Goal: Task Accomplishment & Management: Complete application form

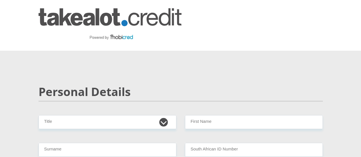
select select "Mrs"
click at [39, 115] on select "Mr Ms Mrs Dr [PERSON_NAME]" at bounding box center [108, 122] width 138 height 14
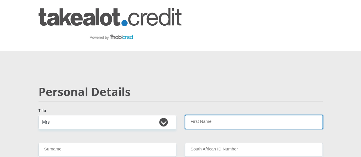
click at [201, 115] on input "First Name" at bounding box center [254, 122] width 138 height 14
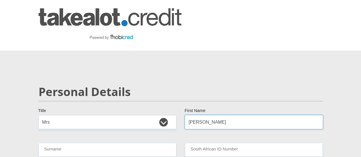
type input "[PERSON_NAME]"
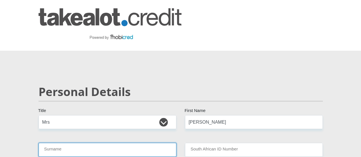
click at [72, 143] on input "Surname" at bounding box center [108, 150] width 138 height 14
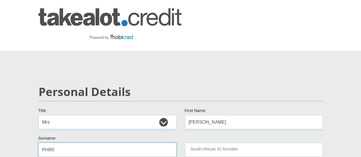
type input "PHIRI"
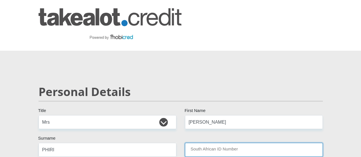
click at [221, 143] on input "South African ID Number" at bounding box center [254, 150] width 138 height 14
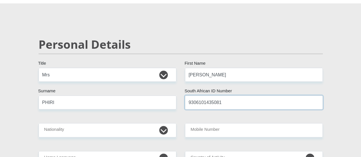
scroll to position [57, 0]
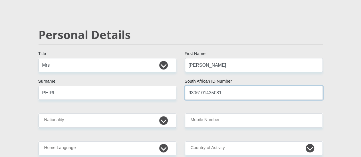
type input "9306101435081"
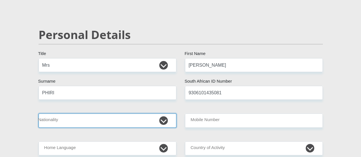
click at [163, 114] on select "[GEOGRAPHIC_DATA] [GEOGRAPHIC_DATA] [GEOGRAPHIC_DATA] [GEOGRAPHIC_DATA] [GEOGRA…" at bounding box center [108, 121] width 138 height 14
select select "ZAF"
click at [39, 114] on select "[GEOGRAPHIC_DATA] [GEOGRAPHIC_DATA] [GEOGRAPHIC_DATA] [GEOGRAPHIC_DATA] [GEOGRA…" at bounding box center [108, 121] width 138 height 14
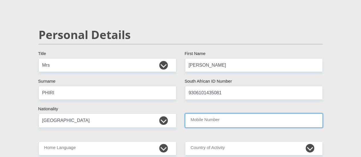
click at [218, 114] on input "Mobile Number" at bounding box center [254, 121] width 138 height 14
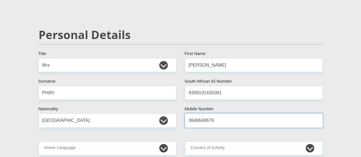
type input "0848649676"
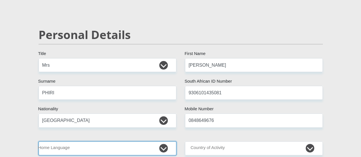
click at [88, 142] on select "Afrikaans English Sepedi South Ndebele Southern Sotho Swati Tsonga Tswana Venda…" at bounding box center [108, 149] width 138 height 14
select select "[DATE]"
click at [39, 142] on select "Afrikaans English Sepedi South Ndebele Southern Sotho Swati Tsonga Tswana Venda…" at bounding box center [108, 149] width 138 height 14
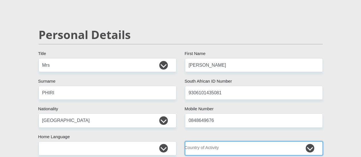
click at [311, 142] on select "[GEOGRAPHIC_DATA] [GEOGRAPHIC_DATA] [GEOGRAPHIC_DATA] [GEOGRAPHIC_DATA] [GEOGRA…" at bounding box center [254, 149] width 138 height 14
select select "ZAF"
click at [185, 142] on select "[GEOGRAPHIC_DATA] [GEOGRAPHIC_DATA] [GEOGRAPHIC_DATA] [GEOGRAPHIC_DATA] [GEOGRA…" at bounding box center [254, 149] width 138 height 14
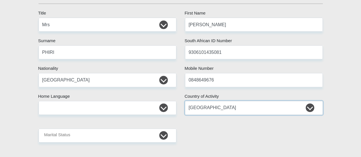
scroll to position [114, 0]
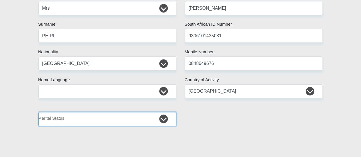
click at [164, 112] on select "Married ANC Single Divorced Widowed Married COP or Customary Law" at bounding box center [108, 119] width 138 height 14
select select "5"
click at [39, 112] on select "Married ANC Single Divorced Widowed Married COP or Customary Law" at bounding box center [108, 119] width 138 height 14
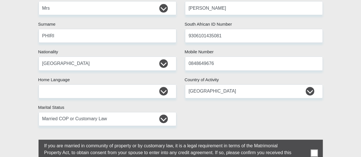
drag, startPoint x: 316, startPoint y: 134, endPoint x: 281, endPoint y: 133, distance: 35.2
click at [316, 150] on span at bounding box center [314, 153] width 7 height 7
click at [33, 141] on input "checkbox" at bounding box center [33, 141] width 0 height 0
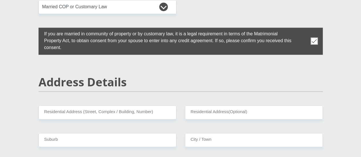
scroll to position [229, 0]
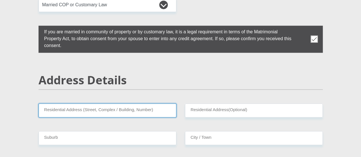
click at [73, 104] on input "Residential Address (Street, Complex / Building, Number)" at bounding box center [108, 111] width 138 height 14
type input "[STREET_ADDRESS]"
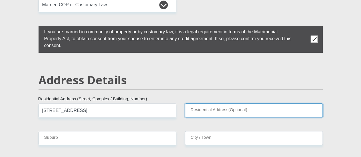
type input "Apartments"
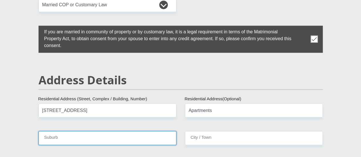
type input "[GEOGRAPHIC_DATA]"
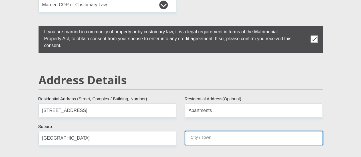
type input "[GEOGRAPHIC_DATA]"
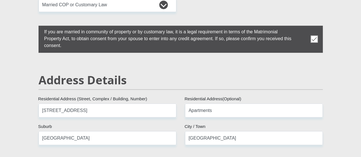
type input "2090"
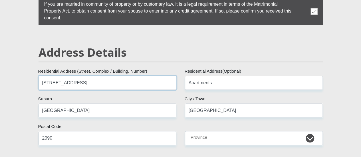
scroll to position [257, 0]
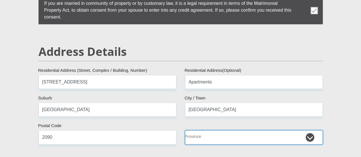
click at [311, 131] on select "Eastern Cape Free State [GEOGRAPHIC_DATA] [GEOGRAPHIC_DATA][DATE] [GEOGRAPHIC_D…" at bounding box center [254, 138] width 138 height 14
select select "Gauteng"
click at [185, 131] on select "Eastern Cape Free State [GEOGRAPHIC_DATA] [GEOGRAPHIC_DATA][DATE] [GEOGRAPHIC_D…" at bounding box center [254, 138] width 138 height 14
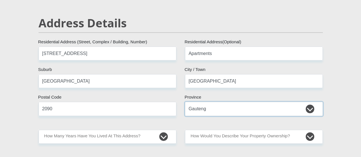
scroll to position [314, 0]
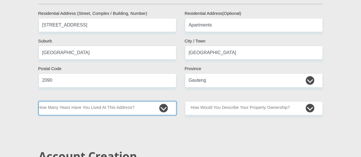
click at [168, 101] on select "less than 1 year 1-3 years 3-5 years 5+ years" at bounding box center [108, 108] width 138 height 14
select select "2"
click at [39, 101] on select "less than 1 year 1-3 years 3-5 years 5+ years" at bounding box center [108, 108] width 138 height 14
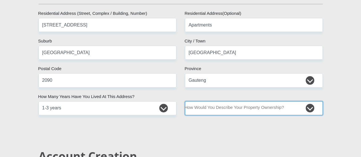
click at [310, 101] on select "Owned Rented Family Owned Company Dwelling" at bounding box center [254, 108] width 138 height 14
select select "Rented"
click at [185, 101] on select "Owned Rented Family Owned Company Dwelling" at bounding box center [254, 108] width 138 height 14
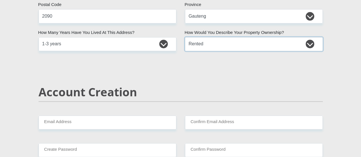
scroll to position [400, 0]
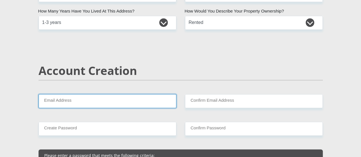
click at [94, 94] on input "Email Address" at bounding box center [108, 101] width 138 height 14
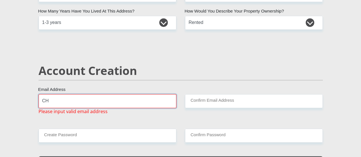
type input "C"
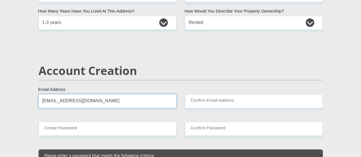
type input "[EMAIL_ADDRESS][DOMAIN_NAME]"
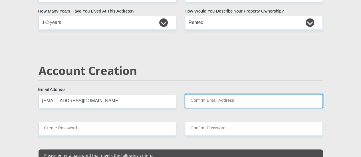
click at [214, 94] on input "Confirm Email Address" at bounding box center [254, 101] width 138 height 14
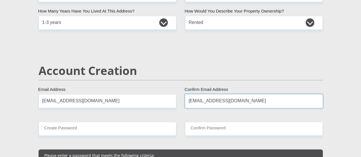
type input "[EMAIL_ADDRESS][DOMAIN_NAME]"
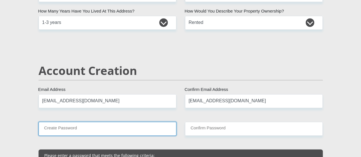
click at [93, 122] on input "Create Password" at bounding box center [108, 129] width 138 height 14
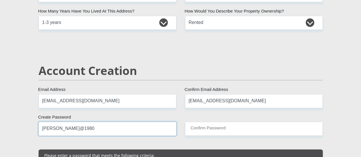
type input "[PERSON_NAME]@1980"
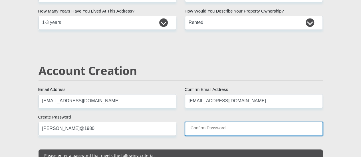
click at [205, 122] on input "Confirm Password" at bounding box center [254, 129] width 138 height 14
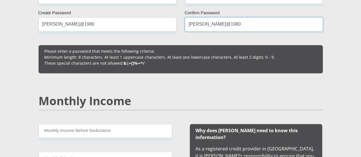
scroll to position [514, 0]
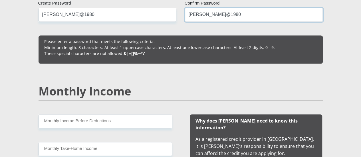
type input "[PERSON_NAME]@1980"
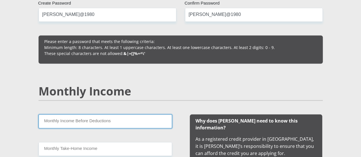
click at [133, 115] on input "Monthly Income Before Deductions" at bounding box center [106, 122] width 134 height 14
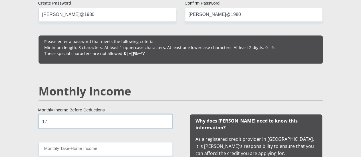
type input "1"
type input "23000"
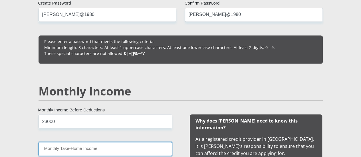
click at [110, 142] on input "Monthly Take-Home Income" at bounding box center [106, 149] width 134 height 14
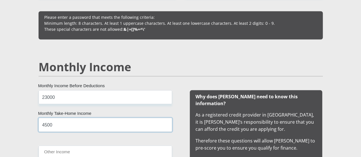
scroll to position [571, 0]
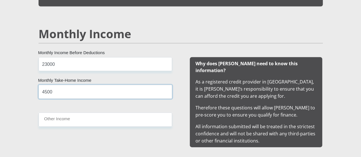
type input "4500"
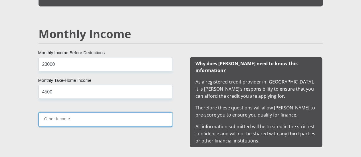
click at [71, 113] on input "Other Income" at bounding box center [106, 120] width 134 height 14
type input "1"
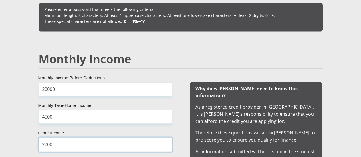
scroll to position [543, 0]
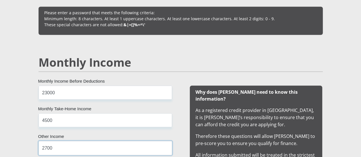
type input "2700"
click at [53, 114] on input "4500" at bounding box center [106, 121] width 134 height 14
type input "4"
type input "2"
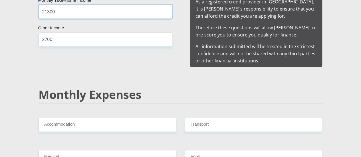
scroll to position [657, 0]
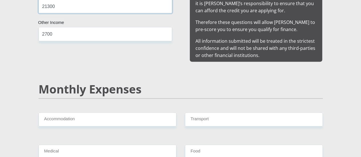
type input "21300"
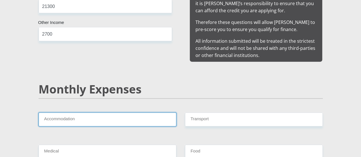
click at [83, 113] on input "Accommodation" at bounding box center [108, 120] width 138 height 14
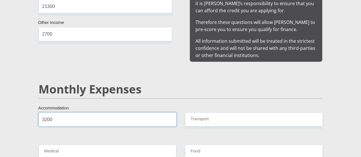
type input "3200"
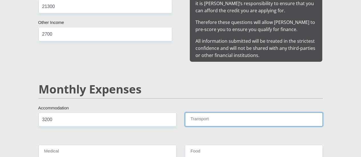
click at [207, 113] on input "Transport" at bounding box center [254, 120] width 138 height 14
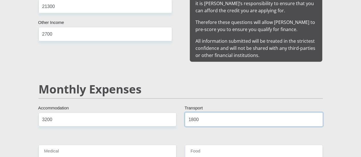
type input "1800"
click at [95, 145] on input "Medical" at bounding box center [108, 152] width 138 height 14
type input "00"
click at [206, 145] on input "Food" at bounding box center [254, 152] width 138 height 14
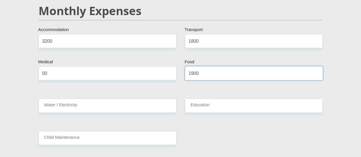
scroll to position [743, 0]
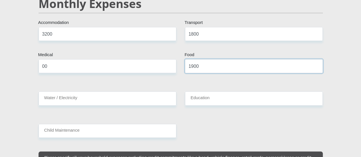
type input "1900"
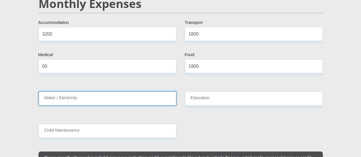
click at [88, 92] on input "Water / Electricity" at bounding box center [108, 99] width 138 height 14
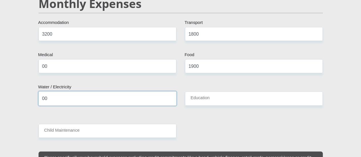
type input "00"
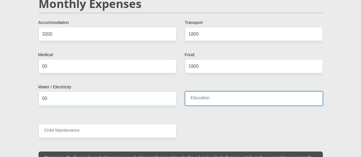
click at [210, 92] on input "Education" at bounding box center [254, 99] width 138 height 14
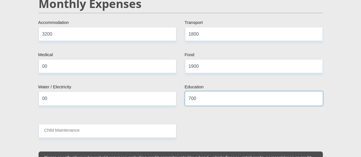
type input "700"
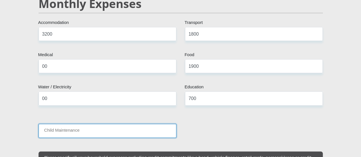
click at [85, 124] on input "Child Maintenance" at bounding box center [108, 131] width 138 height 14
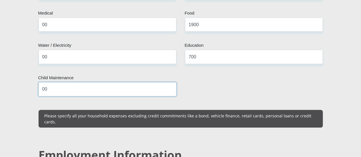
scroll to position [800, 0]
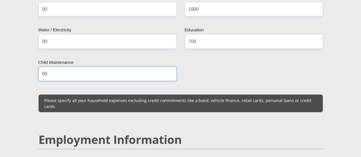
type input "0"
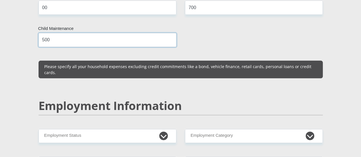
scroll to position [857, 0]
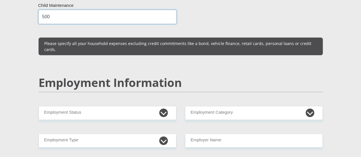
type input "500"
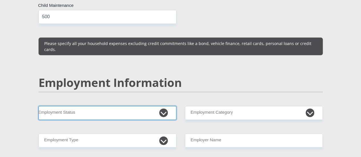
click at [167, 106] on select "Permanent/Full-time Part-time/Casual [DEMOGRAPHIC_DATA] Worker Self-Employed Ho…" at bounding box center [108, 113] width 138 height 14
select select "1"
click at [39, 106] on select "Permanent/Full-time Part-time/Casual [DEMOGRAPHIC_DATA] Worker Self-Employed Ho…" at bounding box center [108, 113] width 138 height 14
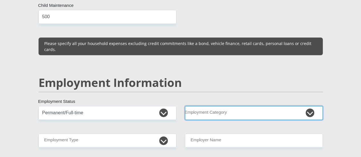
click at [310, 106] on select "AGRICULTURE ALCOHOL & TOBACCO CONSTRUCTION MATERIALS METALLURGY EQUIPMENT FOR R…" at bounding box center [254, 113] width 138 height 14
select select "2"
click at [185, 106] on select "AGRICULTURE ALCOHOL & TOBACCO CONSTRUCTION MATERIALS METALLURGY EQUIPMENT FOR R…" at bounding box center [254, 113] width 138 height 14
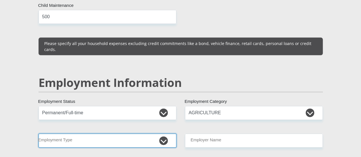
click at [166, 134] on select "College/Lecturer Craft Seller Creative Driver Executive Farmer Forces - Non Com…" at bounding box center [108, 141] width 138 height 14
select select "Manager"
click at [39, 134] on select "College/Lecturer Craft Seller Creative Driver Executive Farmer Forces - Non Com…" at bounding box center [108, 141] width 138 height 14
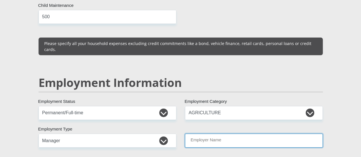
click at [244, 134] on input "Employer Name" at bounding box center [254, 141] width 138 height 14
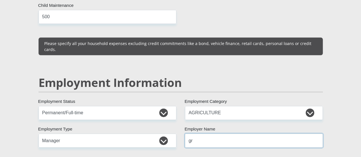
type input "g"
click at [209, 134] on input "GROWERSCONNECT" at bounding box center [254, 141] width 138 height 14
type input "GROWERSCONNECT"
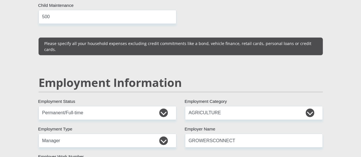
type input "0116137161"
select select "60"
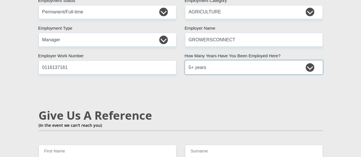
scroll to position [971, 0]
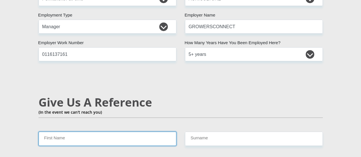
drag, startPoint x: 67, startPoint y: 105, endPoint x: 85, endPoint y: 105, distance: 17.7
click at [67, 132] on input "First Name" at bounding box center [108, 139] width 138 height 14
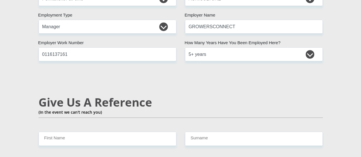
click at [203, 96] on h2 "Give Us A Reference" at bounding box center [181, 103] width 284 height 14
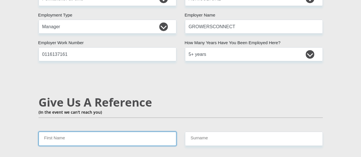
click at [55, 132] on input "First Name" at bounding box center [108, 139] width 138 height 14
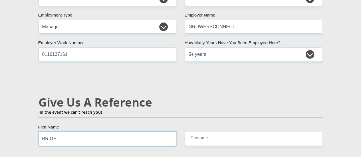
type input "BRIGHT"
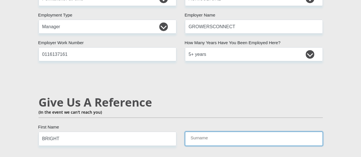
click at [199, 132] on input "Surname" at bounding box center [254, 139] width 138 height 14
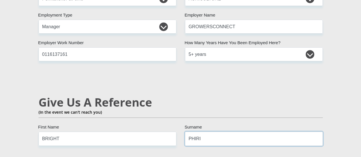
type input "PHIRI"
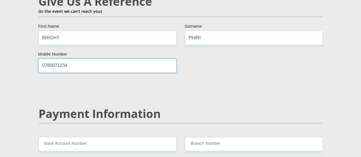
scroll to position [1085, 0]
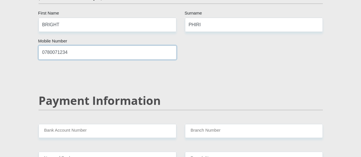
type input "0780071234"
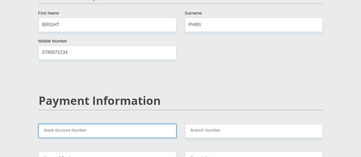
click at [92, 124] on input "Bank Account Number" at bounding box center [108, 131] width 138 height 14
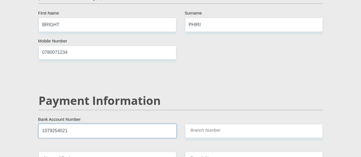
type input "1079254021"
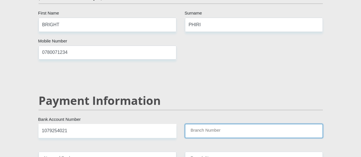
click at [206, 124] on input "Branch Number" at bounding box center [254, 131] width 138 height 14
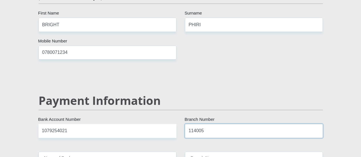
type input "114005"
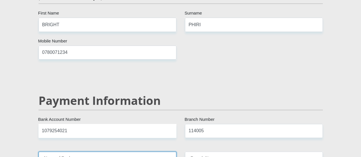
click at [61, 152] on input "Name of Bank" at bounding box center [108, 159] width 138 height 14
type input "NEDBANK"
type input "KATLEHONG"
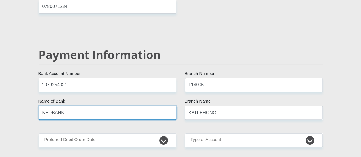
scroll to position [1143, 0]
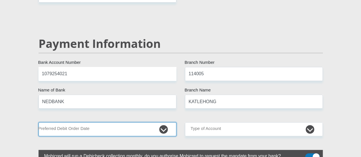
click at [163, 123] on select "1st 2nd 3rd 4th 5th 7th 18th 19th 20th 21st 22nd 23rd 24th 25th 26th 27th 28th …" at bounding box center [108, 130] width 138 height 14
select select "25"
click at [39, 123] on select "1st 2nd 3rd 4th 5th 7th 18th 19th 20th 21st 22nd 23rd 24th 25th 26th 27th 28th …" at bounding box center [108, 130] width 138 height 14
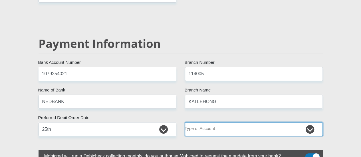
click at [310, 123] on select "Cheque Savings" at bounding box center [254, 130] width 138 height 14
select select "SAV"
click at [185, 123] on select "Cheque Savings" at bounding box center [254, 130] width 138 height 14
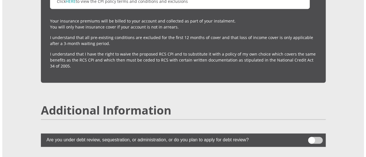
scroll to position [1542, 0]
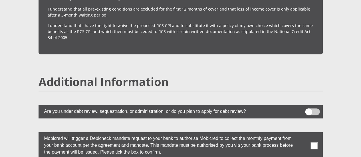
click at [308, 109] on span at bounding box center [312, 112] width 15 height 7
click at [309, 110] on input "checkbox" at bounding box center [309, 110] width 0 height 0
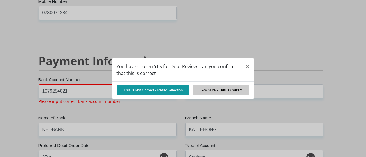
scroll to position [1105, 0]
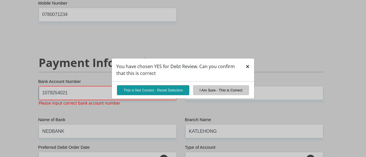
click at [247, 67] on span "×" at bounding box center [247, 66] width 4 height 9
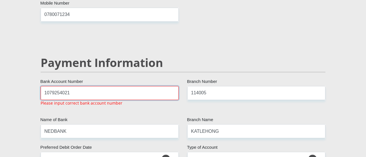
click at [89, 86] on input "1079254021" at bounding box center [110, 93] width 138 height 14
type input "1"
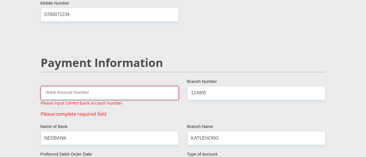
drag, startPoint x: 51, startPoint y: 77, endPoint x: 58, endPoint y: 76, distance: 6.9
click at [55, 86] on input "Bank Account Number" at bounding box center [110, 93] width 138 height 14
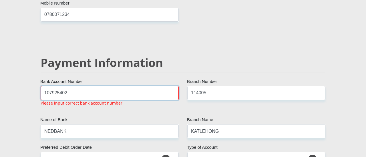
type input "1079254021"
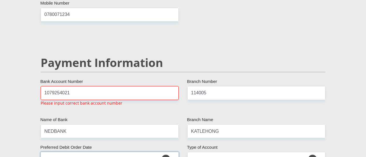
click at [140, 152] on select "1st 2nd 3rd 4th 5th 7th 18th 19th 20th 21st 22nd 23rd 24th 25th 26th 27th 28th …" at bounding box center [110, 159] width 138 height 14
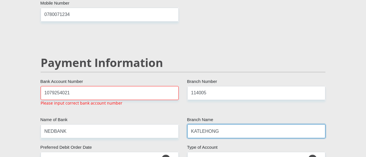
click at [267, 125] on input "KATLEHONG" at bounding box center [256, 132] width 138 height 14
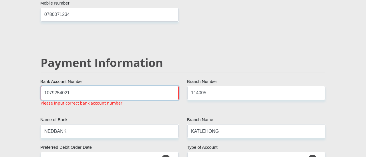
click at [78, 86] on input "1079254021" at bounding box center [110, 93] width 138 height 14
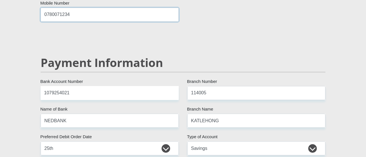
click at [79, 8] on input "0780071234" at bounding box center [110, 15] width 138 height 14
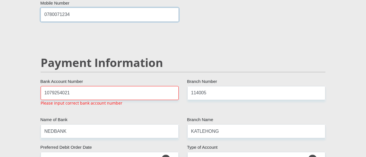
click at [84, 8] on input "0780071234" at bounding box center [110, 15] width 138 height 14
click at [88, 86] on input "1079254021" at bounding box center [110, 93] width 138 height 14
drag, startPoint x: 73, startPoint y: 79, endPoint x: 43, endPoint y: 79, distance: 29.7
click at [43, 86] on input "1079254021" at bounding box center [110, 93] width 138 height 14
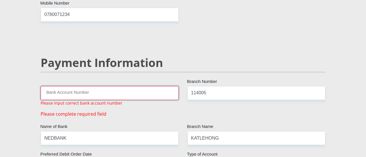
click at [52, 86] on input "Bank Account Number" at bounding box center [110, 93] width 138 height 14
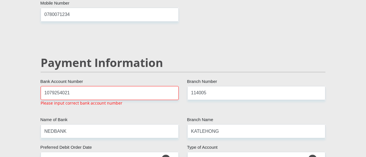
click at [306, 60] on div "Payment Information" at bounding box center [182, 71] width 293 height 30
click at [262, 57] on div "Payment Information" at bounding box center [182, 71] width 293 height 30
click at [263, 56] on div "Payment Information" at bounding box center [182, 71] width 293 height 30
drag, startPoint x: 261, startPoint y: 56, endPoint x: 265, endPoint y: 55, distance: 5.0
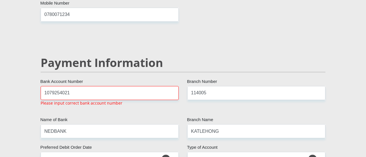
drag, startPoint x: 267, startPoint y: 62, endPoint x: 253, endPoint y: 98, distance: 38.9
click at [261, 68] on div "Payment Information" at bounding box center [182, 71] width 293 height 30
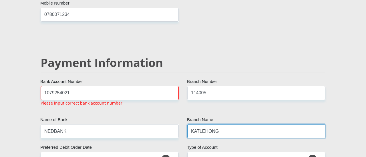
drag, startPoint x: 248, startPoint y: 117, endPoint x: 246, endPoint y: 126, distance: 8.8
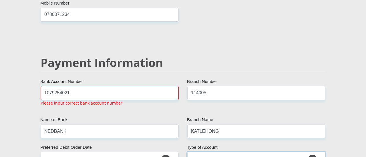
drag, startPoint x: 238, startPoint y: 150, endPoint x: 235, endPoint y: 155, distance: 5.9
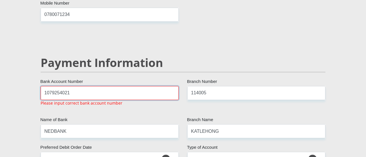
drag, startPoint x: 69, startPoint y: 80, endPoint x: 26, endPoint y: 74, distance: 43.2
click at [84, 100] on p "Please input correct bank account number" at bounding box center [82, 103] width 82 height 6
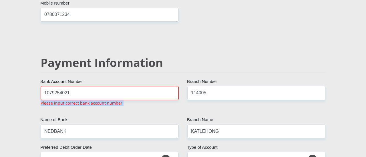
click at [84, 100] on p "Please input correct bank account number" at bounding box center [82, 103] width 82 height 6
click at [123, 93] on div "1079254021 Bank Account Number Please input correct bank account number" at bounding box center [109, 98] width 147 height 25
click at [99, 100] on p "Please input correct bank account number" at bounding box center [82, 103] width 82 height 6
drag, startPoint x: 121, startPoint y: 88, endPoint x: 118, endPoint y: 88, distance: 2.9
click at [118, 88] on div "1079254021 Bank Account Number Please input correct bank account number" at bounding box center [109, 98] width 147 height 25
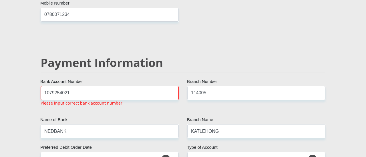
click at [95, 64] on div "Payment Information" at bounding box center [182, 71] width 293 height 30
drag, startPoint x: 63, startPoint y: 78, endPoint x: 73, endPoint y: 78, distance: 10.3
click at [67, 86] on input "1079254021" at bounding box center [110, 93] width 138 height 14
click at [73, 86] on input "1079254021" at bounding box center [110, 93] width 138 height 14
click at [78, 86] on input "1079254021" at bounding box center [110, 93] width 138 height 14
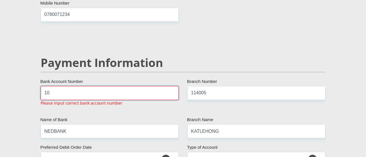
type input "1"
type input "10142221714"
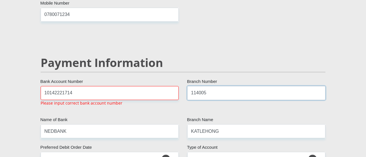
click at [217, 86] on input "114005" at bounding box center [256, 93] width 138 height 14
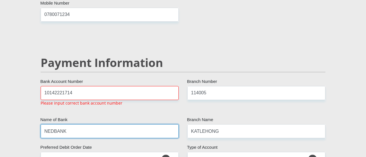
click at [90, 125] on input "NEDBANK" at bounding box center [110, 132] width 138 height 14
click at [73, 125] on input "NEDBANK" at bounding box center [110, 132] width 138 height 14
click at [74, 125] on input "NEDBANK" at bounding box center [110, 132] width 138 height 14
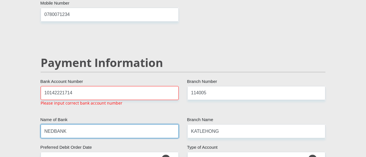
click at [74, 125] on input "NEDBANK" at bounding box center [110, 132] width 138 height 14
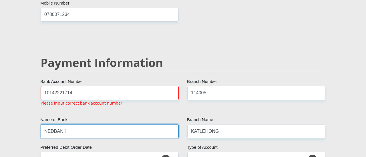
click at [74, 125] on input "NEDBANK" at bounding box center [110, 132] width 138 height 14
click at [77, 125] on input "NEDBANK" at bounding box center [110, 132] width 138 height 14
drag, startPoint x: 77, startPoint y: 117, endPoint x: 79, endPoint y: 133, distance: 15.2
click at [78, 125] on input "NEDBANK" at bounding box center [110, 132] width 138 height 14
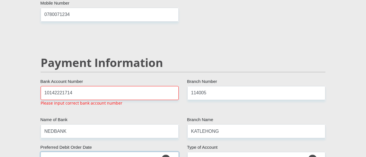
click at [74, 152] on select "1st 2nd 3rd 4th 5th 7th 18th 19th 20th 21st 22nd 23rd 24th 25th 26th 27th 28th …" at bounding box center [110, 159] width 138 height 14
click at [65, 152] on select "1st 2nd 3rd 4th 5th 7th 18th 19th 20th 21st 22nd 23rd 24th 25th 26th 27th 28th …" at bounding box center [110, 159] width 138 height 14
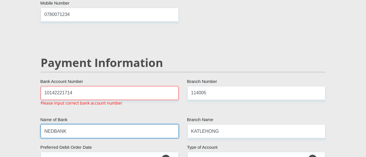
click at [71, 125] on input "NEDBANK" at bounding box center [110, 132] width 138 height 14
click at [80, 125] on input "NEDBANK" at bounding box center [110, 132] width 138 height 14
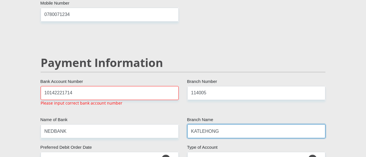
click at [233, 125] on input "KATLEHONG" at bounding box center [256, 132] width 138 height 14
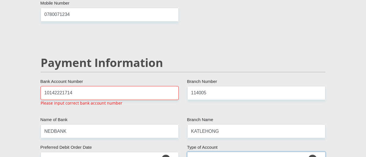
click at [315, 152] on select "Cheque Savings" at bounding box center [256, 159] width 138 height 14
click at [231, 152] on select "Cheque Savings" at bounding box center [256, 159] width 138 height 14
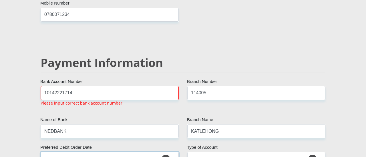
select select "30"
click at [41, 152] on select "1st 2nd 3rd 4th 5th 7th 18th 19th 20th 21st 22nd 23rd 24th 25th 26th 27th 28th …" at bounding box center [110, 159] width 138 height 14
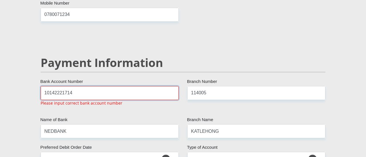
click at [87, 86] on input "10142221714" at bounding box center [110, 93] width 138 height 14
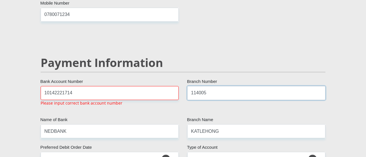
click at [219, 86] on input "114005" at bounding box center [256, 93] width 138 height 14
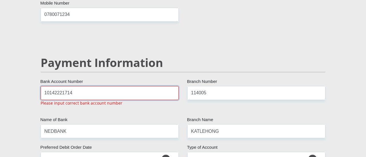
drag, startPoint x: 81, startPoint y: 82, endPoint x: 85, endPoint y: 81, distance: 4.1
click at [81, 86] on input "10142221714" at bounding box center [110, 93] width 138 height 14
type input "1"
type input "1079254021"
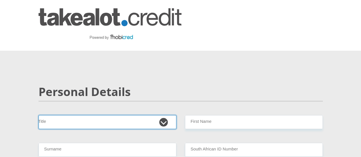
click at [162, 115] on select "Mr Ms Mrs Dr [PERSON_NAME]" at bounding box center [108, 122] width 138 height 14
select select "Mrs"
click at [39, 115] on select "Mr Ms Mrs Dr [PERSON_NAME]" at bounding box center [108, 122] width 138 height 14
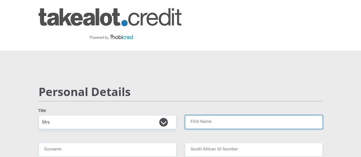
click at [208, 115] on input "First Name" at bounding box center [254, 122] width 138 height 14
type input "mary"
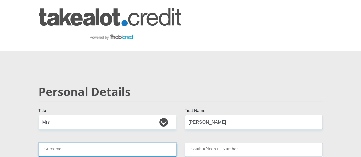
type input "chirwa"
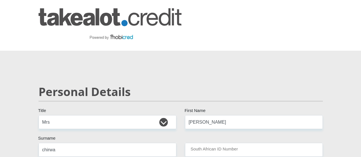
select select "ZAF"
type input "0848649676"
drag, startPoint x: 57, startPoint y: 131, endPoint x: 61, endPoint y: 130, distance: 4.4
click at [59, 143] on input "chirwa" at bounding box center [108, 150] width 138 height 14
type input "Phiri"
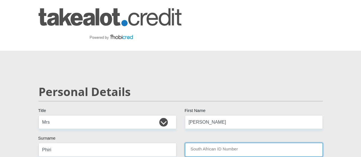
click at [219, 143] on input "South African ID Number" at bounding box center [254, 150] width 138 height 14
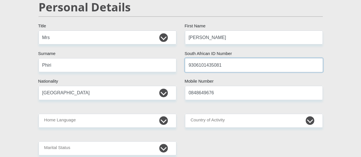
scroll to position [86, 0]
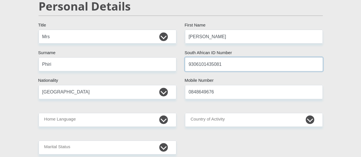
type input "9306101435081"
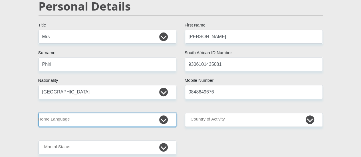
click at [166, 113] on select "Afrikaans English Sepedi South Ndebele Southern Sotho Swati Tsonga Tswana Venda…" at bounding box center [108, 120] width 138 height 14
select select "[DATE]"
click at [39, 113] on select "Afrikaans English Sepedi South Ndebele Southern Sotho Swati Tsonga Tswana Venda…" at bounding box center [108, 120] width 138 height 14
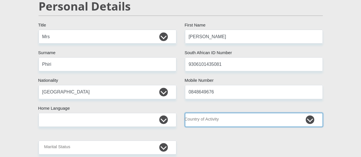
click at [308, 113] on select "[GEOGRAPHIC_DATA] [GEOGRAPHIC_DATA] [GEOGRAPHIC_DATA] [GEOGRAPHIC_DATA] [GEOGRA…" at bounding box center [254, 120] width 138 height 14
select select "ZAF"
click at [185, 113] on select "[GEOGRAPHIC_DATA] [GEOGRAPHIC_DATA] [GEOGRAPHIC_DATA] [GEOGRAPHIC_DATA] [GEOGRA…" at bounding box center [254, 120] width 138 height 14
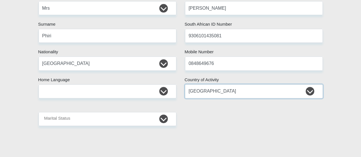
scroll to position [143, 0]
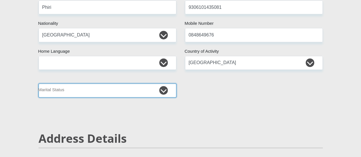
click at [164, 84] on select "Married ANC Single Divorced Widowed Married COP or Customary Law" at bounding box center [108, 91] width 138 height 14
select select "1"
click at [39, 84] on select "Married ANC Single Divorced Widowed Married COP or Customary Law" at bounding box center [108, 91] width 138 height 14
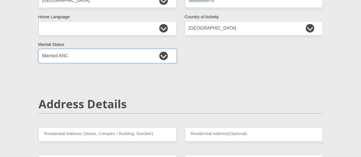
scroll to position [229, 0]
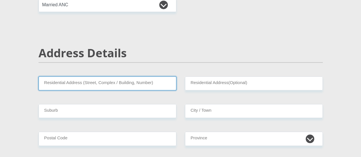
click at [154, 77] on input "Residential Address (Street, Complex / Building, Number)" at bounding box center [108, 84] width 138 height 14
type input "[STREET_ADDRESS]"
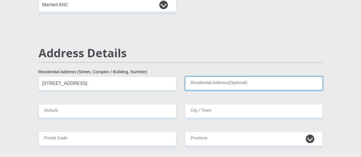
type input "Apartments"
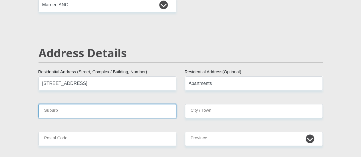
type input "[GEOGRAPHIC_DATA]"
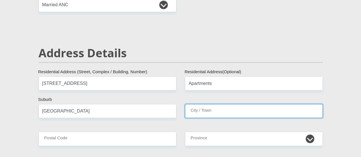
type input "[GEOGRAPHIC_DATA]"
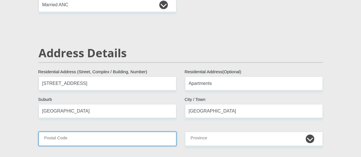
type input "2090"
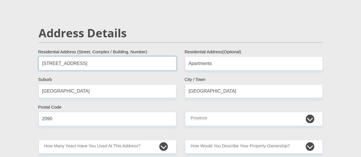
scroll to position [257, 0]
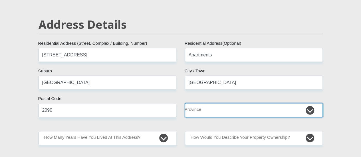
click at [310, 103] on select "Eastern Cape Free State [GEOGRAPHIC_DATA] [GEOGRAPHIC_DATA][DATE] [GEOGRAPHIC_D…" at bounding box center [254, 110] width 138 height 14
select select "Gauteng"
click at [185, 103] on select "Eastern Cape Free State [GEOGRAPHIC_DATA] [GEOGRAPHIC_DATA][DATE] [GEOGRAPHIC_D…" at bounding box center [254, 110] width 138 height 14
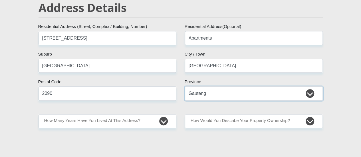
scroll to position [286, 0]
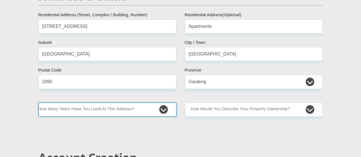
click at [164, 103] on select "less than 1 year 1-3 years 3-5 years 5+ years" at bounding box center [108, 110] width 138 height 14
select select "2"
click at [39, 103] on select "less than 1 year 1-3 years 3-5 years 5+ years" at bounding box center [108, 110] width 138 height 14
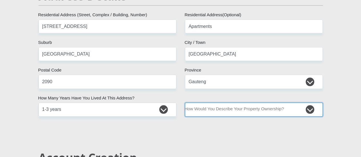
click at [312, 103] on select "Owned Rented Family Owned Company Dwelling" at bounding box center [254, 110] width 138 height 14
select select "Rented"
click at [185, 103] on select "Owned Rented Family Owned Company Dwelling" at bounding box center [254, 110] width 138 height 14
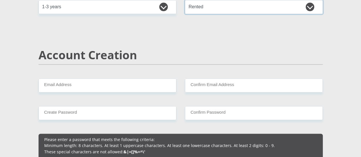
scroll to position [400, 0]
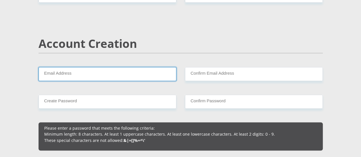
click at [115, 67] on input "Email Address" at bounding box center [108, 74] width 138 height 14
type input "chirwamary728@Gmail.com"
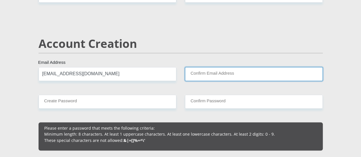
type input "chirwamary728@Gmail.com"
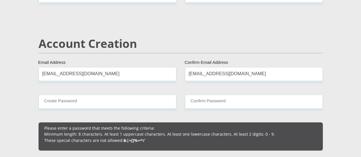
type input "0848649676"
type input "mary"
type input "chirwa"
drag, startPoint x: 80, startPoint y: 55, endPoint x: 86, endPoint y: 55, distance: 5.7
click at [80, 67] on input "chirwamary728@Gmail.com" at bounding box center [108, 74] width 138 height 14
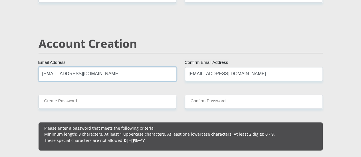
type input "[EMAIL_ADDRESS][DOMAIN_NAME]"
click at [229, 67] on input "chirwamary728@Gmail.com" at bounding box center [254, 74] width 138 height 14
drag, startPoint x: 225, startPoint y: 55, endPoint x: 233, endPoint y: 54, distance: 7.2
click at [228, 67] on input "chirwamary728@Gmail.com" at bounding box center [254, 74] width 138 height 14
type input "[EMAIL_ADDRESS][DOMAIN_NAME]"
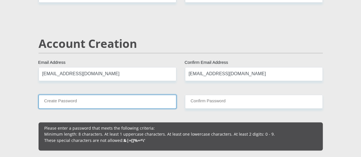
click at [105, 95] on input "Create Password" at bounding box center [108, 102] width 138 height 14
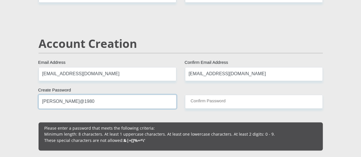
type input "[PERSON_NAME]@1980"
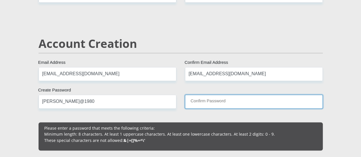
click at [205, 95] on input "Confirm Password" at bounding box center [254, 102] width 138 height 14
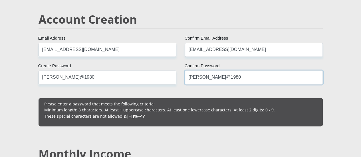
scroll to position [514, 0]
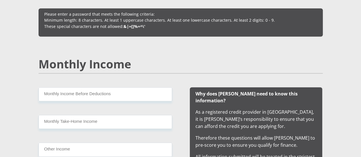
type input "[PERSON_NAME]@1980"
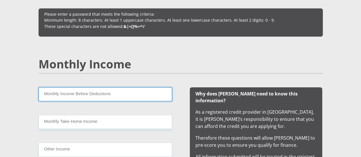
click at [121, 87] on input "Monthly Income Before Deductions" at bounding box center [106, 94] width 134 height 14
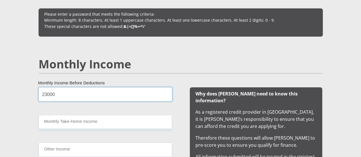
type input "23000"
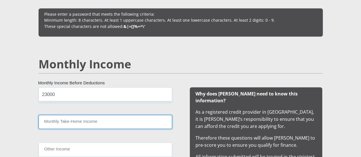
click at [82, 115] on input "Monthly Take-Home Income" at bounding box center [106, 122] width 134 height 14
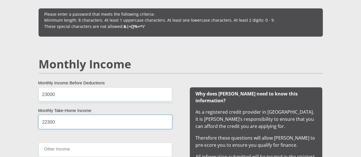
type input "22300"
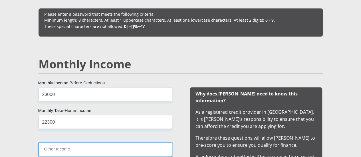
click at [66, 143] on input "Other Income" at bounding box center [106, 150] width 134 height 14
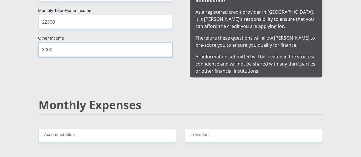
scroll to position [628, 0]
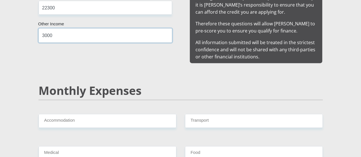
type input "3000"
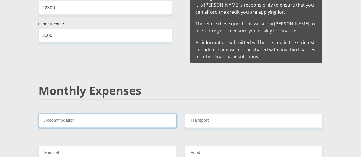
click at [96, 114] on input "Accommodation" at bounding box center [108, 121] width 138 height 14
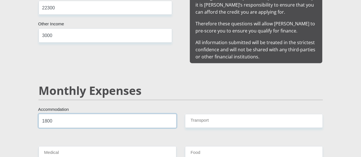
type input "1800"
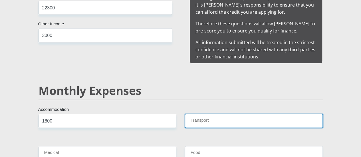
click at [199, 114] on input "Transport" at bounding box center [254, 121] width 138 height 14
type input "2000"
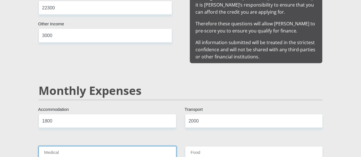
click at [85, 147] on input "Medical" at bounding box center [108, 154] width 138 height 14
type input "400"
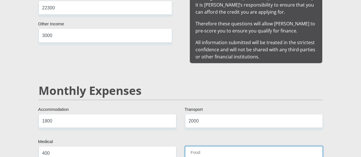
click at [193, 147] on input "Food" at bounding box center [254, 154] width 138 height 14
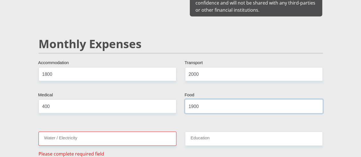
scroll to position [714, 0]
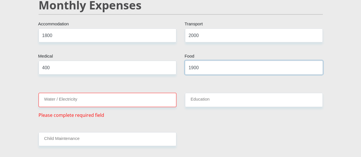
type input "1900"
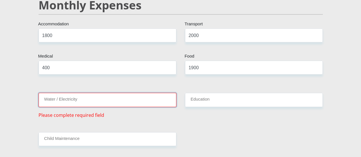
click at [91, 93] on input "Water / Electricity" at bounding box center [108, 100] width 138 height 14
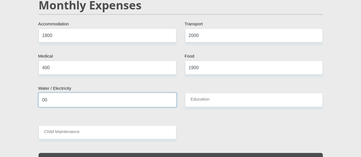
type input "00"
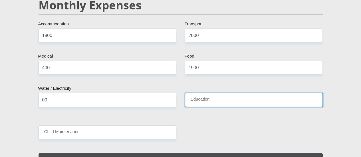
click at [216, 93] on input "Education" at bounding box center [254, 100] width 138 height 14
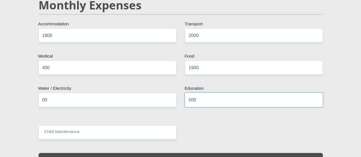
type input "500"
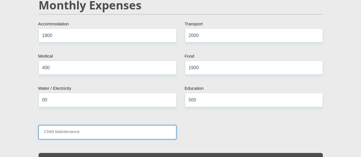
click at [69, 126] on input "Child Maintenance" at bounding box center [108, 133] width 138 height 14
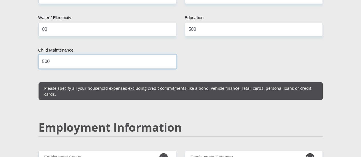
scroll to position [800, 0]
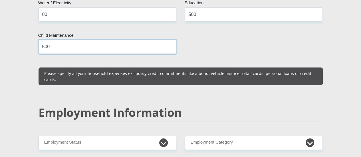
type input "500"
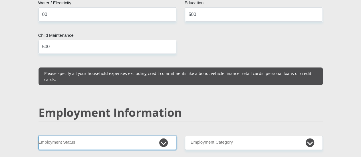
click at [165, 136] on select "Permanent/Full-time Part-time/Casual [DEMOGRAPHIC_DATA] Worker Self-Employed Ho…" at bounding box center [108, 143] width 138 height 14
select select "1"
click at [39, 136] on select "Permanent/Full-time Part-time/Casual [DEMOGRAPHIC_DATA] Worker Self-Employed Ho…" at bounding box center [108, 143] width 138 height 14
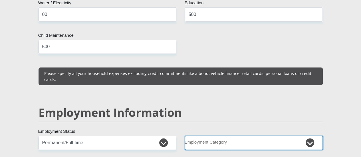
click at [311, 136] on select "AGRICULTURE ALCOHOL & TOBACCO CONSTRUCTION MATERIALS METALLURGY EQUIPMENT FOR R…" at bounding box center [254, 143] width 138 height 14
select select "2"
click at [185, 136] on select "AGRICULTURE ALCOHOL & TOBACCO CONSTRUCTION MATERIALS METALLURGY EQUIPMENT FOR R…" at bounding box center [254, 143] width 138 height 14
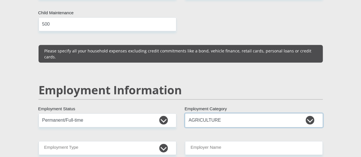
scroll to position [857, 0]
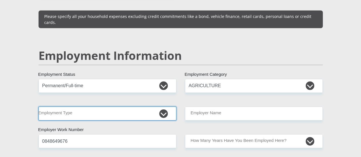
click at [163, 107] on select "College/Lecturer Craft Seller Creative Driver Executive Farmer Forces - Non Com…" at bounding box center [108, 114] width 138 height 14
select select "Manager"
click at [39, 107] on select "College/Lecturer Craft Seller Creative Driver Executive Farmer Forces - Non Com…" at bounding box center [108, 114] width 138 height 14
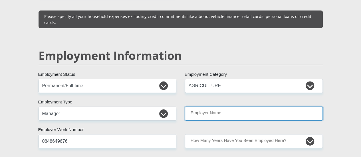
click at [242, 107] on input "Employer Name" at bounding box center [254, 114] width 138 height 14
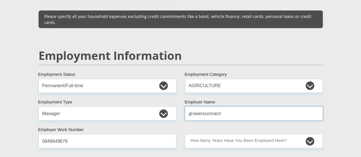
type input "growersconnect"
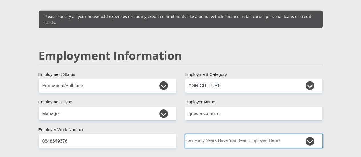
click at [312, 135] on select "less than 1 year 1-3 years 3-5 years 5+ years" at bounding box center [254, 142] width 138 height 14
select select "60"
click at [185, 135] on select "less than 1 year 1-3 years 3-5 years 5+ years" at bounding box center [254, 142] width 138 height 14
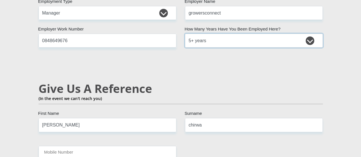
scroll to position [1000, 0]
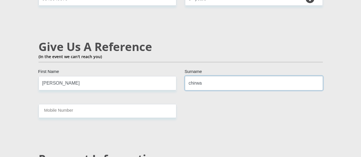
click at [211, 76] on input "chirwa" at bounding box center [254, 83] width 138 height 14
type input "Phiri"
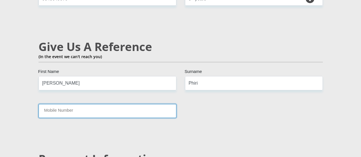
click at [71, 104] on input "Mobile Number" at bounding box center [108, 111] width 138 height 14
type input "0848649676"
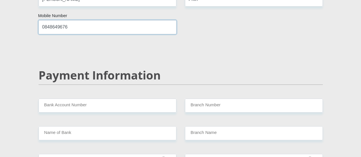
scroll to position [1085, 0]
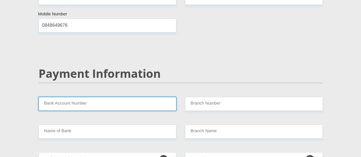
click at [107, 97] on input "Bank Account Number" at bounding box center [108, 104] width 138 height 14
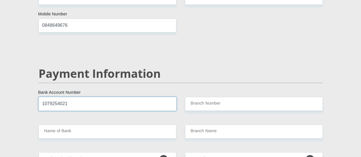
type input "1079254021"
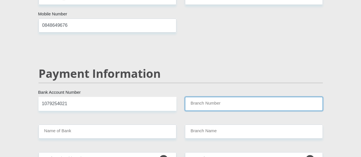
click at [207, 97] on input "Branch Number" at bounding box center [254, 104] width 138 height 14
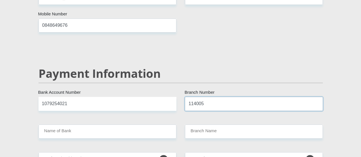
type input "114005"
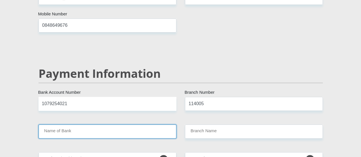
click at [56, 125] on input "Name of Bank" at bounding box center [108, 132] width 138 height 14
type input "NEDBANK"
type input "KATLEHONG"
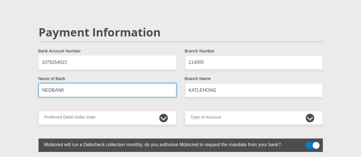
scroll to position [1143, 0]
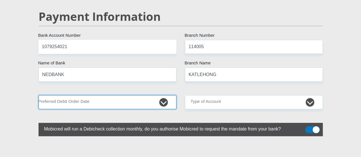
click at [164, 95] on select "1st 2nd 3rd 4th 5th 7th 18th 19th 20th 21st 22nd 23rd 24th 25th 26th 27th 28th …" at bounding box center [108, 102] width 138 height 14
select select "25"
click at [39, 95] on select "1st 2nd 3rd 4th 5th 7th 18th 19th 20th 21st 22nd 23rd 24th 25th 26th 27th 28th …" at bounding box center [108, 102] width 138 height 14
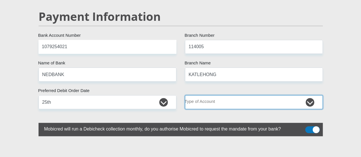
click at [312, 95] on select "Cheque Savings" at bounding box center [254, 102] width 138 height 14
select select "SAV"
click at [185, 95] on select "Cheque Savings" at bounding box center [254, 102] width 138 height 14
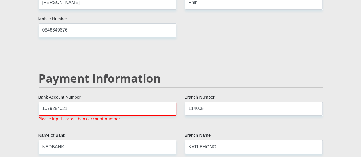
scroll to position [1077, 0]
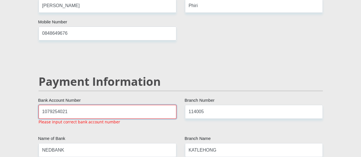
click at [71, 105] on input "1079254021" at bounding box center [108, 112] width 138 height 14
type input "1"
type input "1176897797"
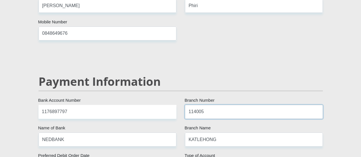
click at [206, 105] on input "114005" at bounding box center [254, 112] width 138 height 14
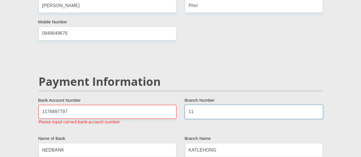
type input "1"
type input "410010"
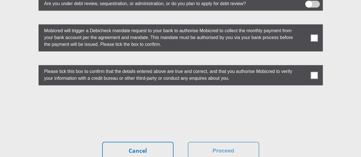
click at [73, 142] on div "Cancel Proceed" at bounding box center [181, 151] width 276 height 18
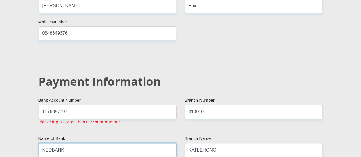
click at [72, 143] on input "NEDBANK" at bounding box center [108, 150] width 138 height 14
click at [67, 143] on input "NEDBANK" at bounding box center [108, 150] width 138 height 14
click at [73, 143] on input "NEDBANK" at bounding box center [108, 150] width 138 height 14
click at [70, 143] on input "NEDBANK" at bounding box center [108, 150] width 138 height 14
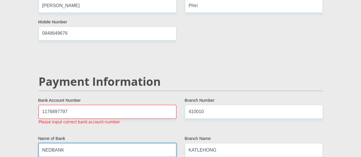
click at [73, 143] on input "NEDBANK" at bounding box center [108, 150] width 138 height 14
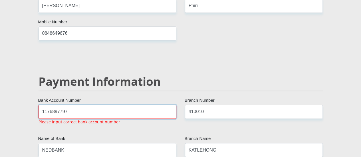
click at [78, 105] on input "1176897797" at bounding box center [108, 112] width 138 height 14
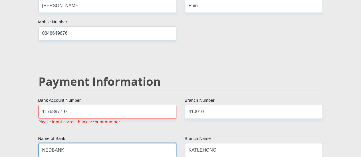
click at [72, 143] on input "NEDBANK" at bounding box center [108, 150] width 138 height 14
click at [68, 143] on input "NEDBANK" at bounding box center [108, 150] width 138 height 14
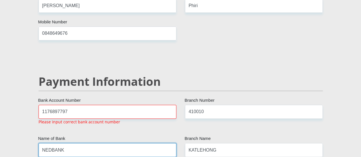
click at [68, 143] on input "NEDBANK" at bounding box center [108, 150] width 138 height 14
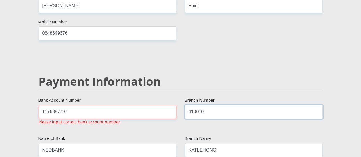
click at [208, 105] on input "410010" at bounding box center [254, 112] width 138 height 14
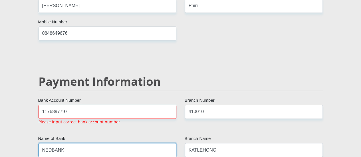
drag, startPoint x: 69, startPoint y: 117, endPoint x: 62, endPoint y: 117, distance: 6.6
click at [67, 143] on input "NEDBANK" at bounding box center [108, 150] width 138 height 14
drag, startPoint x: 68, startPoint y: 117, endPoint x: 58, endPoint y: 119, distance: 10.0
click at [37, 143] on div "NEDBANK Name of Bank" at bounding box center [107, 150] width 147 height 14
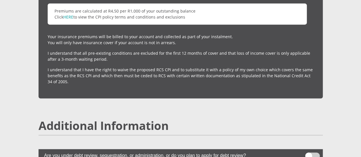
scroll to position [1563, 0]
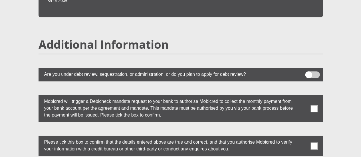
click at [315, 105] on span at bounding box center [314, 108] width 7 height 7
click at [303, 97] on input "checkbox" at bounding box center [303, 97] width 0 height 0
click at [315, 143] on span at bounding box center [314, 146] width 7 height 7
click at [303, 137] on input "checkbox" at bounding box center [303, 137] width 0 height 0
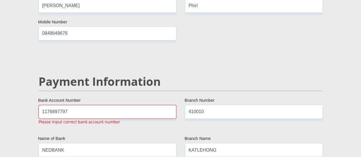
scroll to position [1106, 0]
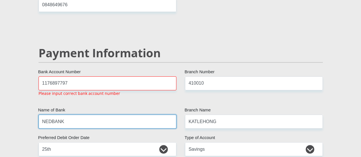
click at [77, 115] on input "NEDBANK" at bounding box center [108, 122] width 138 height 14
click at [71, 115] on input "NEDBANK" at bounding box center [108, 122] width 138 height 14
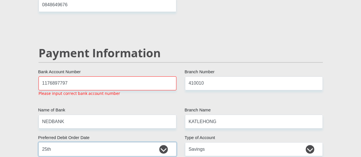
click at [75, 143] on select "1st 2nd 3rd 4th 5th 7th 18th 19th 20th 21st 22nd 23rd 24th 25th 26th 27th 28th …" at bounding box center [108, 150] width 138 height 14
select select "26"
click at [39, 143] on select "1st 2nd 3rd 4th 5th 7th 18th 19th 20th 21st 22nd 23rd 24th 25th 26th 27th 28th …" at bounding box center [108, 150] width 138 height 14
click at [63, 143] on select "1st 2nd 3rd 4th 5th 7th 18th 19th 20th 21st 22nd 23rd 24th 25th 26th 27th 28th …" at bounding box center [108, 150] width 138 height 14
click at [39, 143] on select "1st 2nd 3rd 4th 5th 7th 18th 19th 20th 21st 22nd 23rd 24th 25th 26th 27th 28th …" at bounding box center [108, 150] width 138 height 14
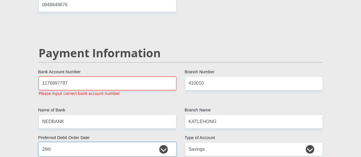
click at [71, 143] on select "1st 2nd 3rd 4th 5th 7th 18th 19th 20th 21st 22nd 23rd 24th 25th 26th 27th 28th …" at bounding box center [108, 150] width 138 height 14
click at [39, 143] on select "1st 2nd 3rd 4th 5th 7th 18th 19th 20th 21st 22nd 23rd 24th 25th 26th 27th 28th …" at bounding box center [108, 150] width 138 height 14
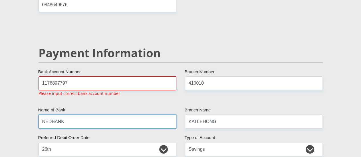
click at [111, 115] on input "NEDBANK" at bounding box center [108, 122] width 138 height 14
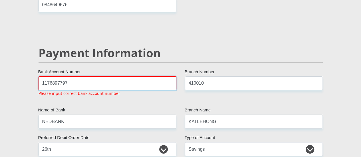
click at [109, 77] on input "1176897797" at bounding box center [108, 84] width 138 height 14
drag, startPoint x: 70, startPoint y: 48, endPoint x: 39, endPoint y: 49, distance: 31.7
click at [37, 77] on div "1176897797 Bank Account Number Please input correct bank account number" at bounding box center [107, 89] width 147 height 25
type input "107925402"
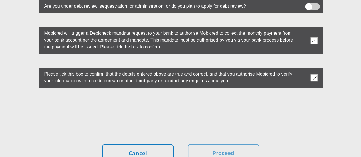
scroll to position [1649, 0]
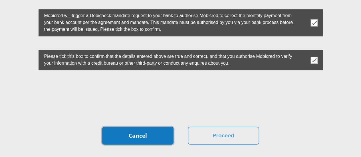
click at [155, 127] on link "Cancel" at bounding box center [137, 136] width 71 height 18
